Goal: Find specific page/section: Find specific page/section

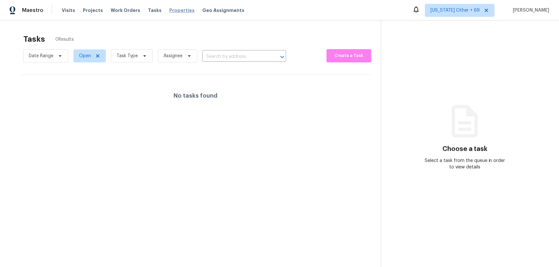
click at [169, 10] on span "Properties" at bounding box center [181, 10] width 25 height 6
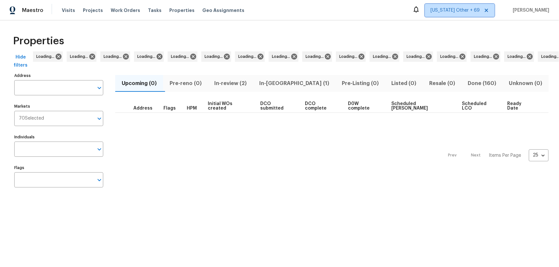
click at [454, 13] on span "[US_STATE] Other + 69" at bounding box center [455, 10] width 49 height 6
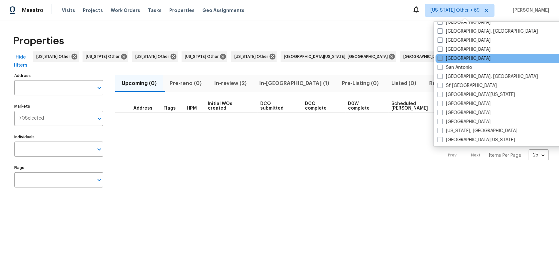
scroll to position [977, 0]
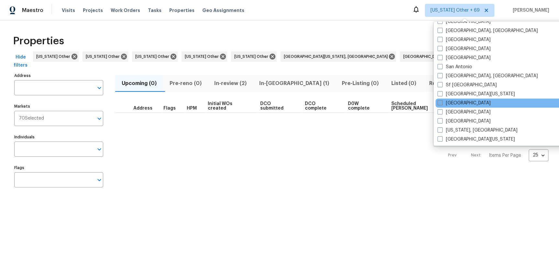
click at [442, 101] on span at bounding box center [440, 102] width 5 height 5
click at [442, 101] on input "[GEOGRAPHIC_DATA]" at bounding box center [440, 102] width 4 height 4
checkbox input "true"
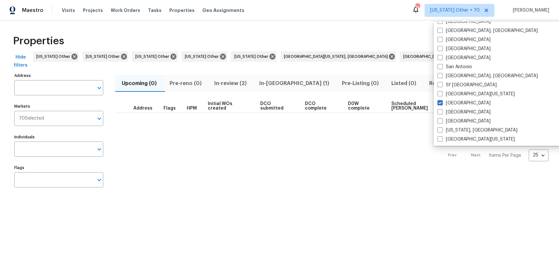
click at [121, 136] on div "Prev Next Items Per Page 25 25 ​" at bounding box center [332, 153] width 434 height 81
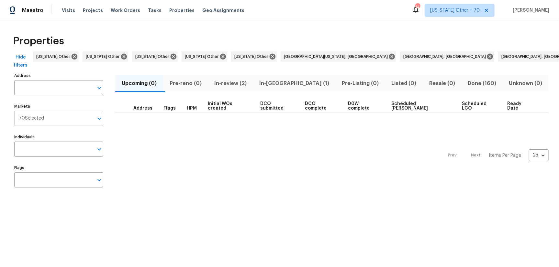
click at [51, 115] on input "Markets" at bounding box center [69, 118] width 50 height 15
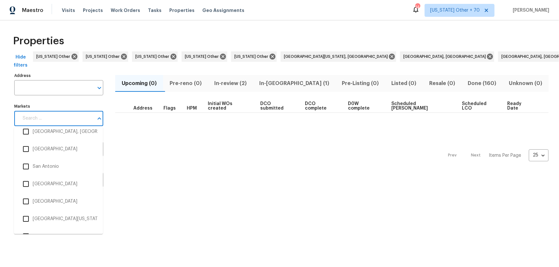
scroll to position [2201, 0]
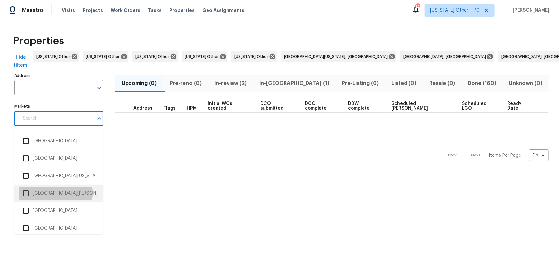
click at [44, 192] on li "[GEOGRAPHIC_DATA][PERSON_NAME]" at bounding box center [58, 194] width 79 height 14
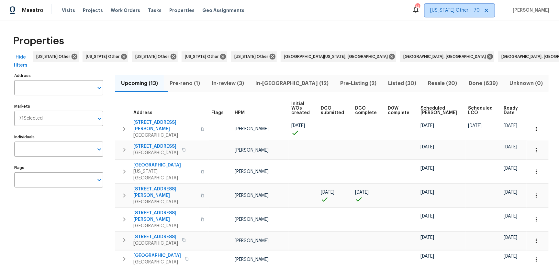
click at [472, 12] on span "[US_STATE] Other + 70" at bounding box center [455, 10] width 50 height 6
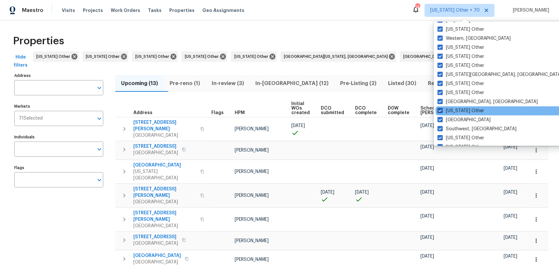
scroll to position [9, 0]
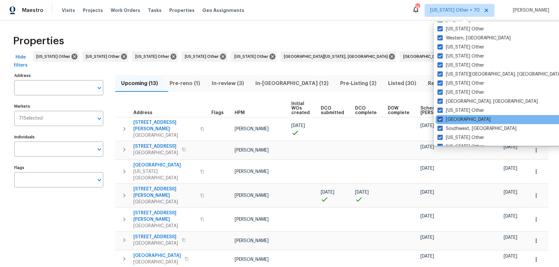
click at [442, 120] on span at bounding box center [440, 119] width 5 height 5
click at [442, 120] on input "[GEOGRAPHIC_DATA]" at bounding box center [440, 119] width 4 height 4
checkbox input "false"
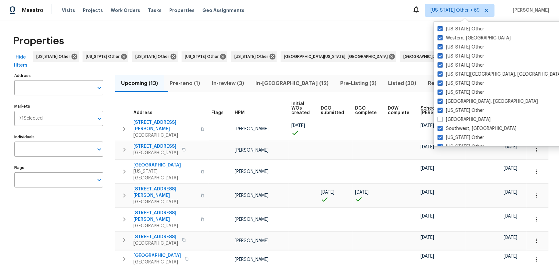
click at [337, 34] on div "Properties" at bounding box center [279, 41] width 539 height 21
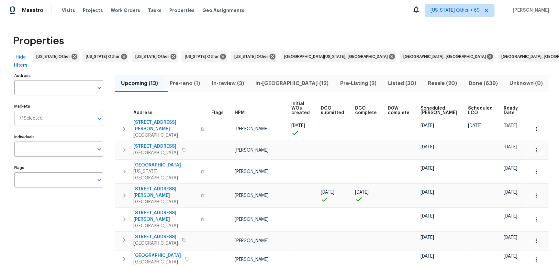
click at [51, 120] on input "Markets" at bounding box center [68, 118] width 51 height 15
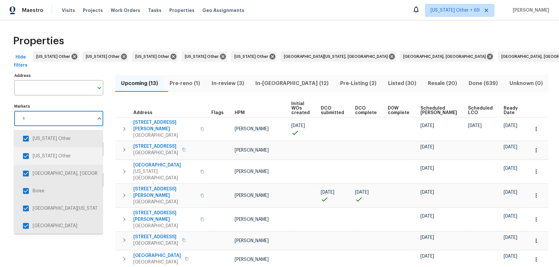
type input "st"
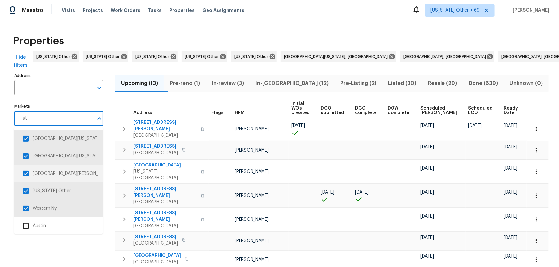
click at [27, 176] on input "checkbox" at bounding box center [26, 174] width 14 height 14
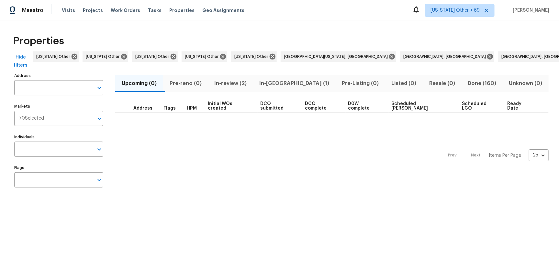
click at [262, 38] on div "Properties" at bounding box center [279, 41] width 539 height 21
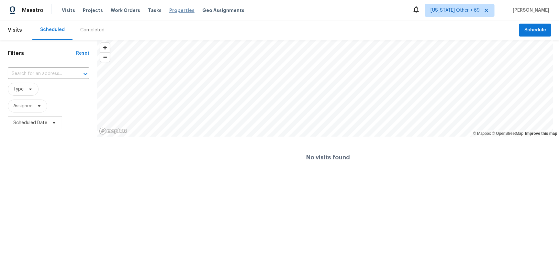
click at [177, 8] on span "Properties" at bounding box center [181, 10] width 25 height 6
